Goal: Task Accomplishment & Management: Use online tool/utility

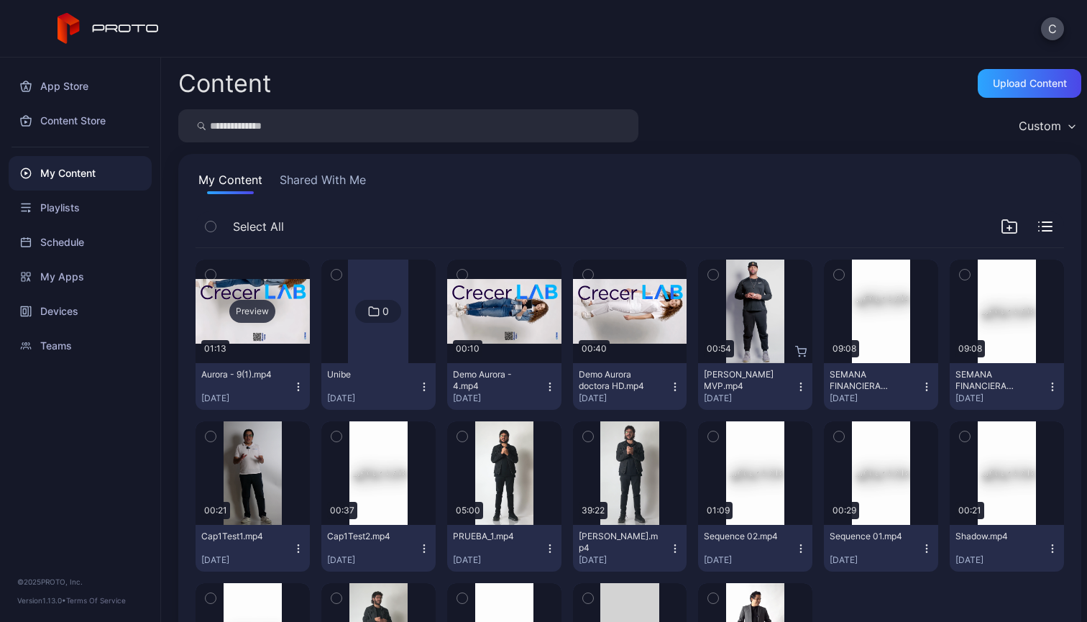
click at [298, 314] on div "Preview" at bounding box center [252, 310] width 114 height 103
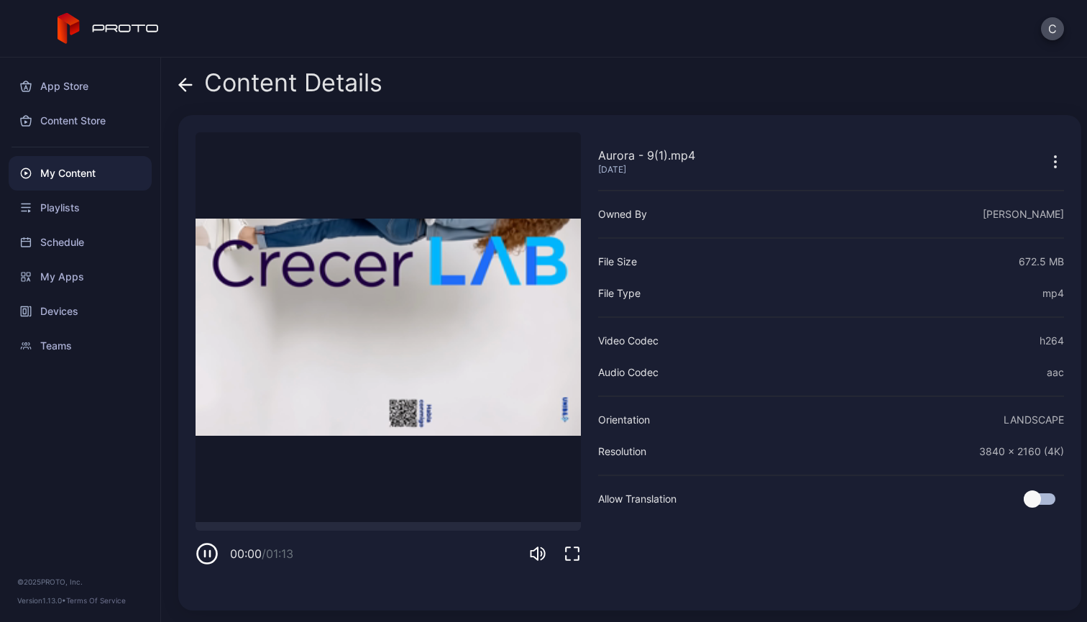
click at [1054, 162] on icon "button" at bounding box center [1054, 161] width 1 height 1
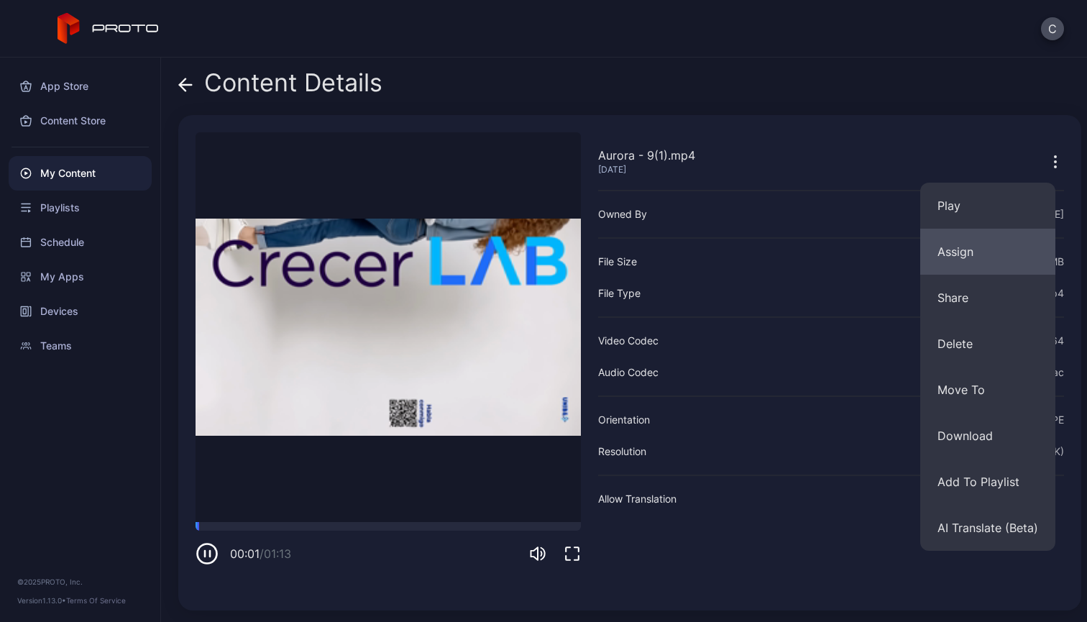
click at [998, 257] on button "Assign" at bounding box center [987, 252] width 135 height 46
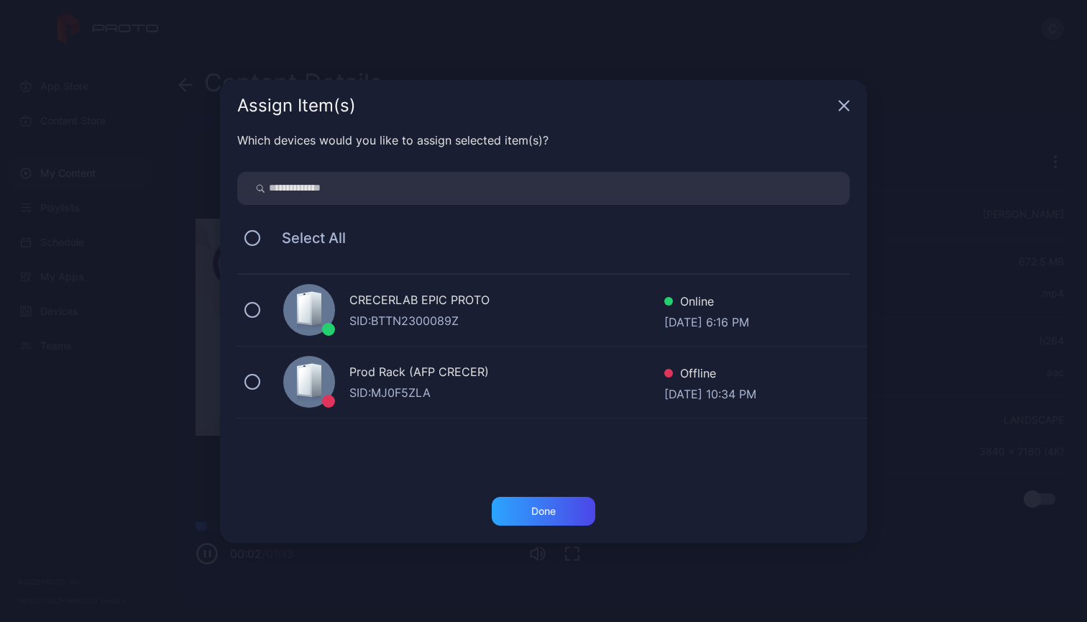
click at [364, 304] on div "CRECERLAB EPIC PROTO" at bounding box center [506, 301] width 315 height 21
click at [565, 510] on div "Done" at bounding box center [543, 511] width 103 height 29
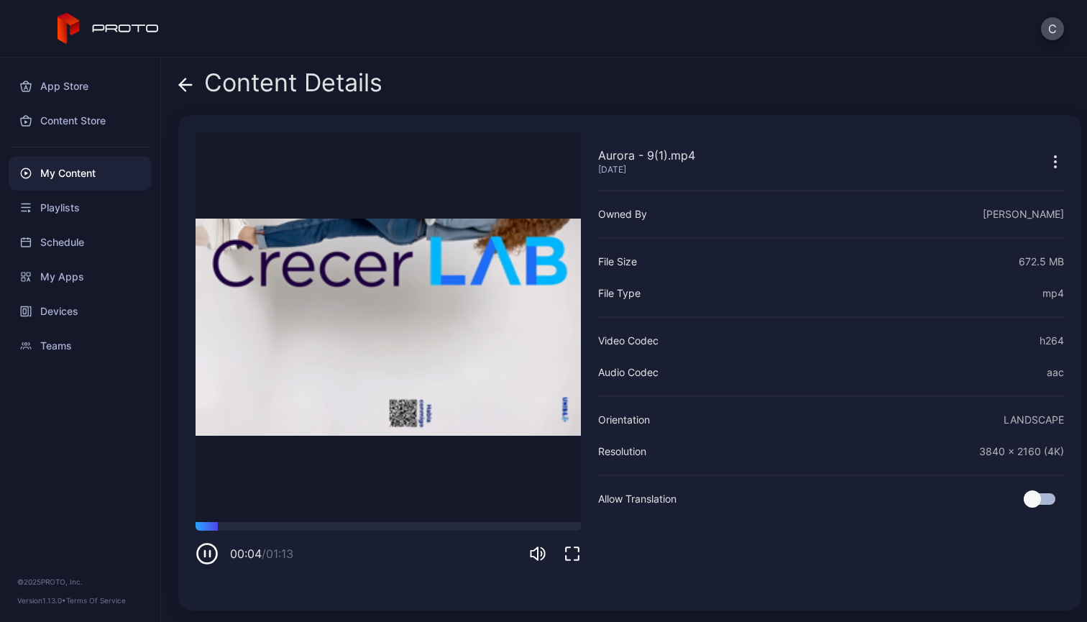
click at [565, 510] on video "Sorry, your browser doesn‘t support embedded videos" at bounding box center [387, 327] width 385 height 390
click at [1046, 160] on icon "button" at bounding box center [1054, 161] width 17 height 17
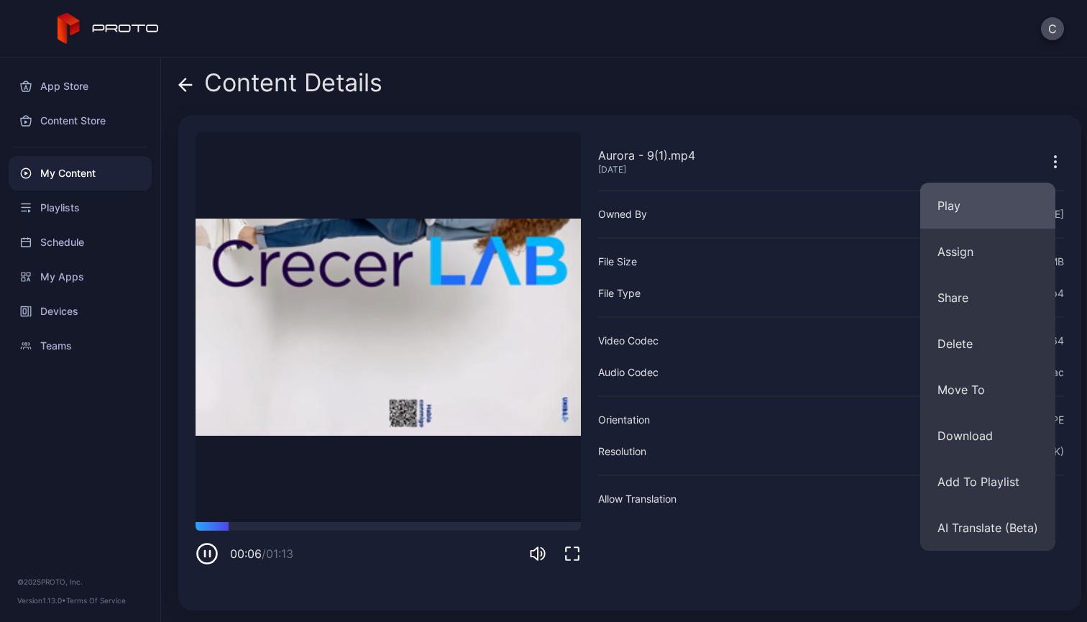
click at [1000, 219] on button "Play" at bounding box center [987, 206] width 135 height 46
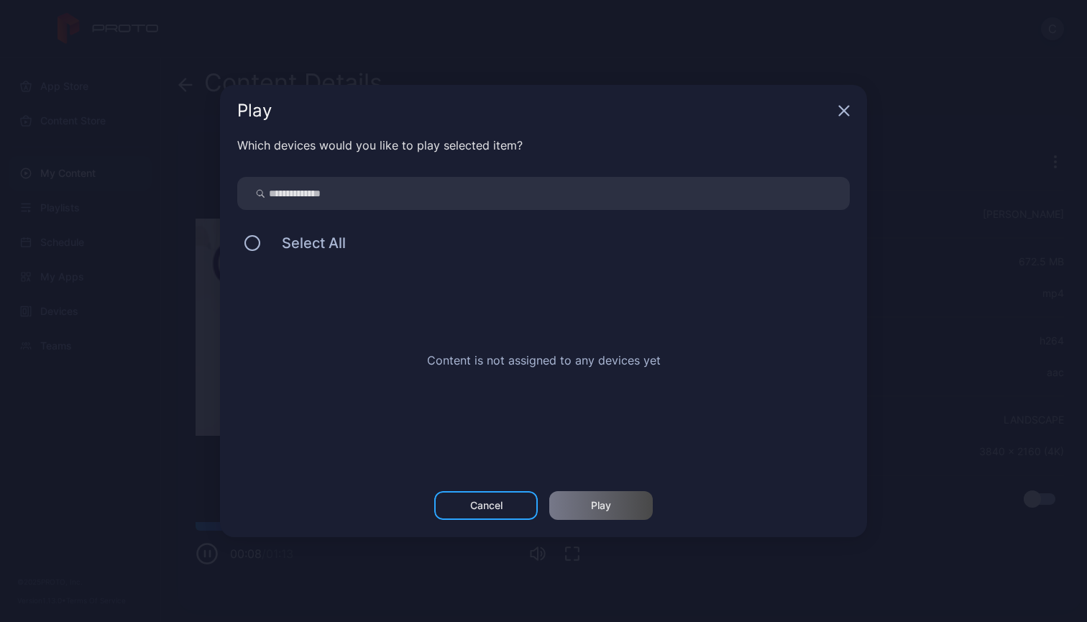
click at [510, 508] on div "Cancel" at bounding box center [485, 505] width 103 height 29
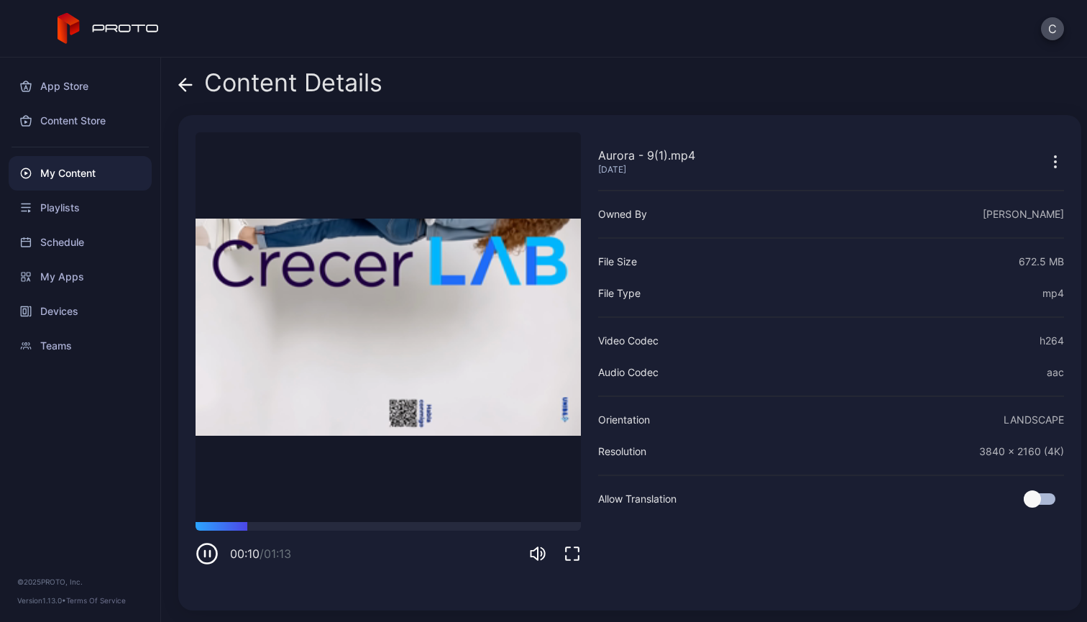
click at [981, 61] on div "Content Details Aurora - 9(1).mp4 [DATE] Sorry, your browser doesn‘t support em…" at bounding box center [624, 339] width 926 height 564
click at [187, 85] on icon at bounding box center [186, 85] width 12 height 0
